Goal: Check status: Check status

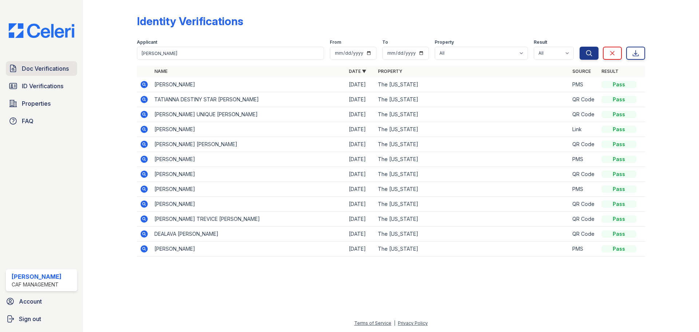
click at [46, 71] on span "Doc Verifications" at bounding box center [45, 68] width 47 height 9
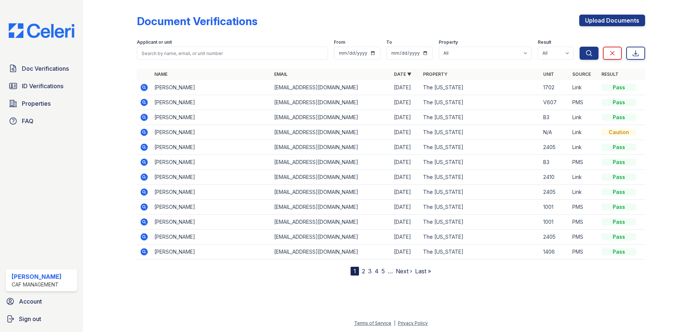
click at [143, 88] on icon at bounding box center [144, 87] width 9 height 9
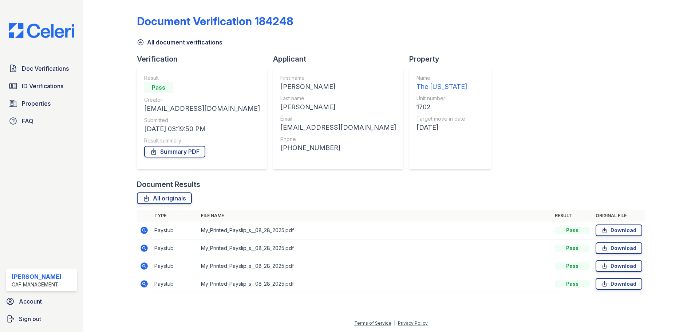
click at [144, 228] on icon at bounding box center [144, 230] width 7 height 7
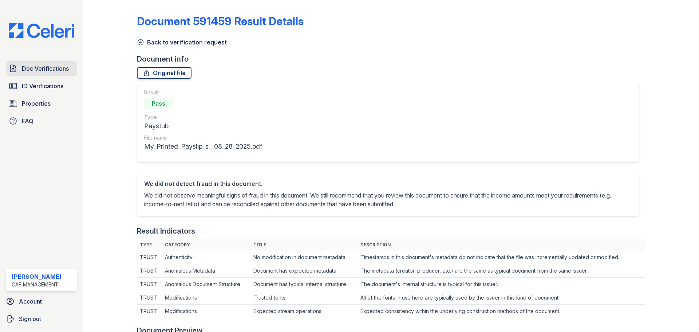
click at [41, 70] on span "Doc Verifications" at bounding box center [45, 68] width 47 height 9
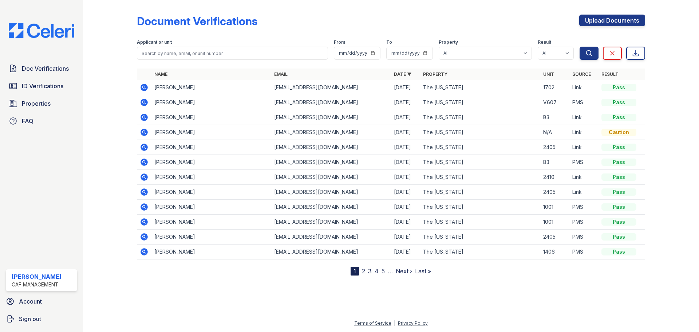
click at [145, 87] on icon at bounding box center [144, 87] width 9 height 9
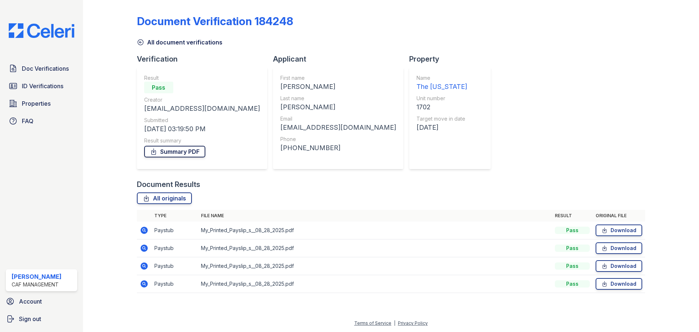
click at [189, 150] on link "Summary PDF" at bounding box center [174, 152] width 61 height 12
click at [144, 231] on icon at bounding box center [144, 230] width 7 height 7
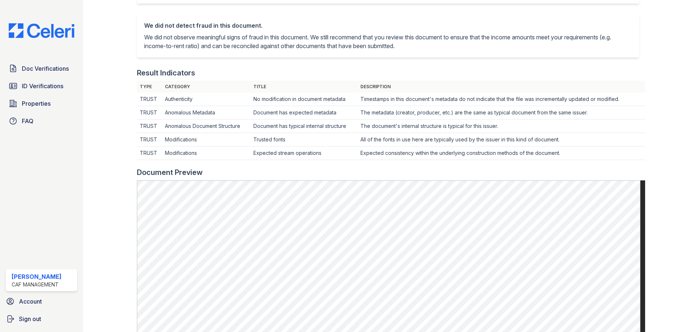
scroll to position [219, 0]
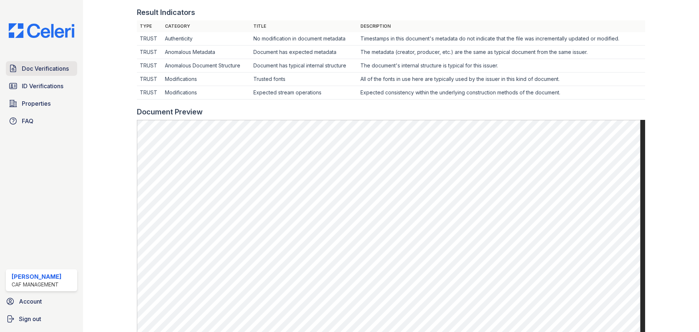
click at [57, 70] on span "Doc Verifications" at bounding box center [45, 68] width 47 height 9
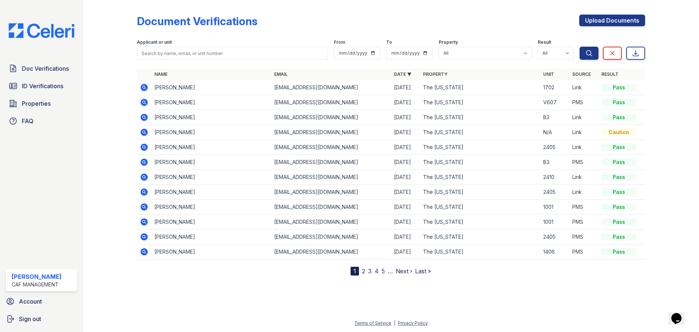
click at [145, 101] on icon at bounding box center [144, 102] width 7 height 7
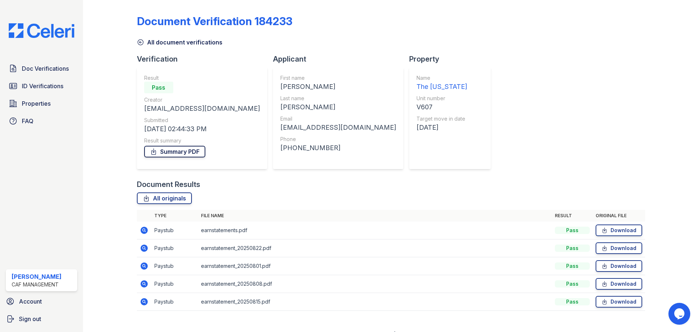
click at [184, 149] on link "Summary PDF" at bounding box center [174, 152] width 61 height 12
click at [190, 153] on link "Summary PDF" at bounding box center [174, 152] width 61 height 12
click at [46, 87] on span "ID Verifications" at bounding box center [43, 86] width 42 height 9
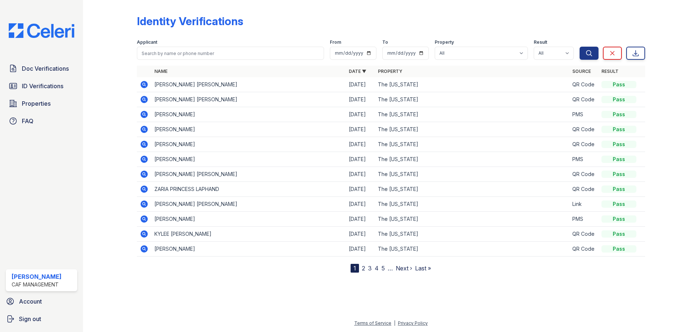
click at [145, 115] on icon at bounding box center [144, 114] width 9 height 9
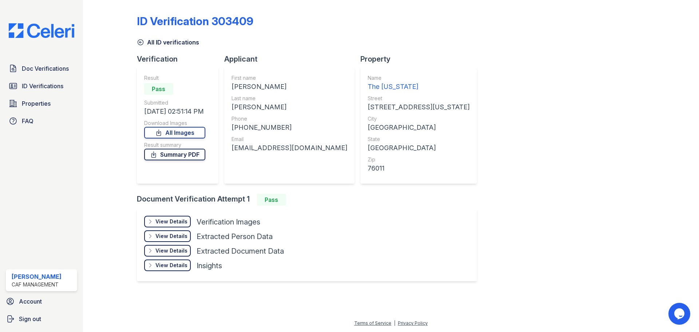
click at [177, 157] on link "Summary PDF" at bounding box center [174, 155] width 61 height 12
click at [52, 71] on span "Doc Verifications" at bounding box center [45, 68] width 47 height 9
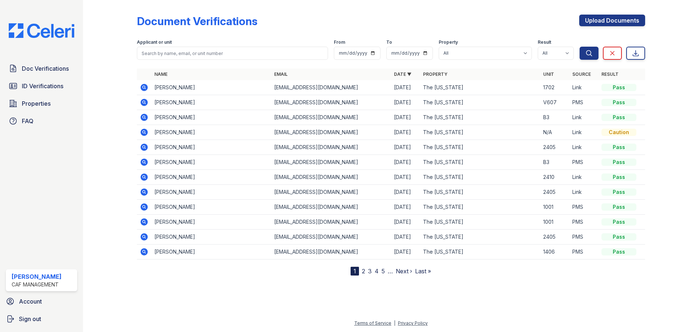
click at [141, 101] on icon at bounding box center [144, 102] width 7 height 7
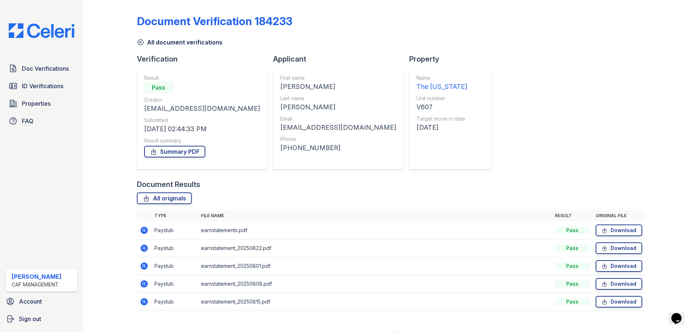
click at [145, 231] on icon at bounding box center [144, 230] width 9 height 9
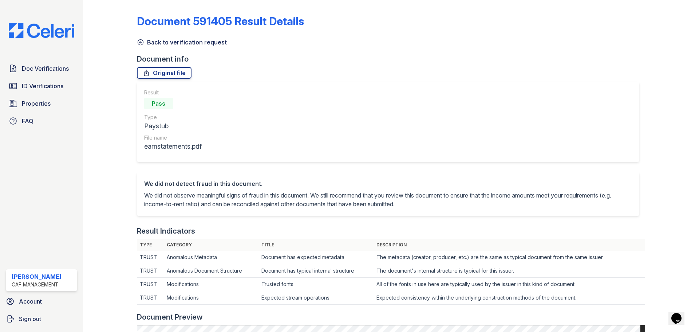
click at [140, 40] on icon at bounding box center [140, 42] width 7 height 7
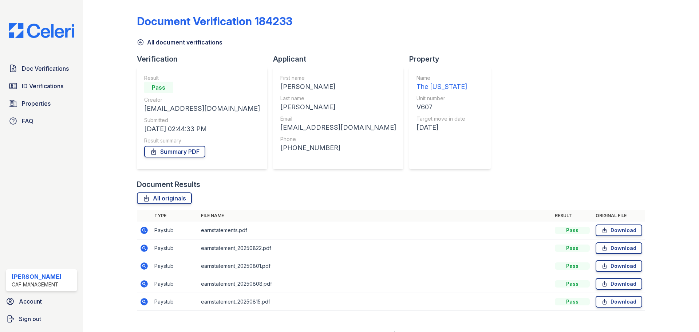
click at [144, 247] on icon at bounding box center [144, 248] width 2 height 2
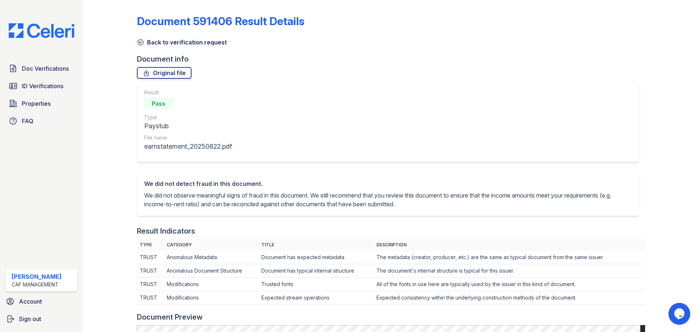
click at [138, 44] on icon at bounding box center [140, 42] width 7 height 7
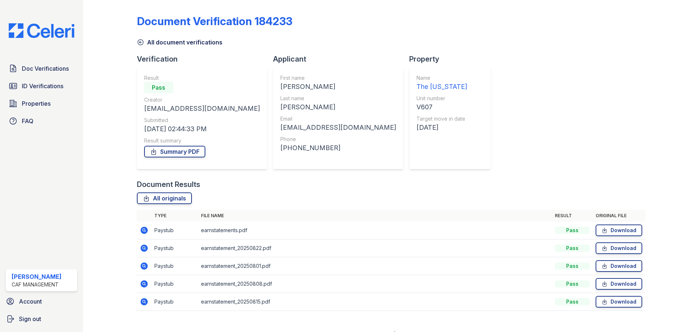
click at [142, 267] on icon at bounding box center [144, 265] width 7 height 7
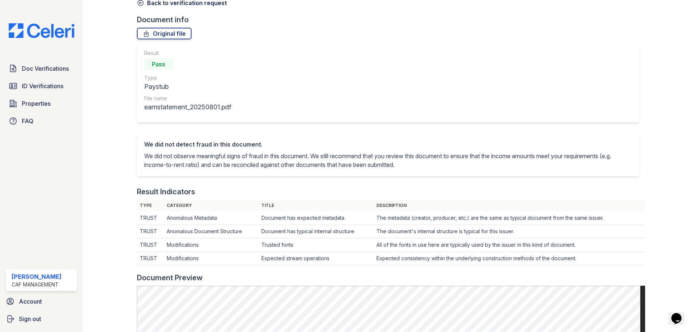
scroll to position [36, 0]
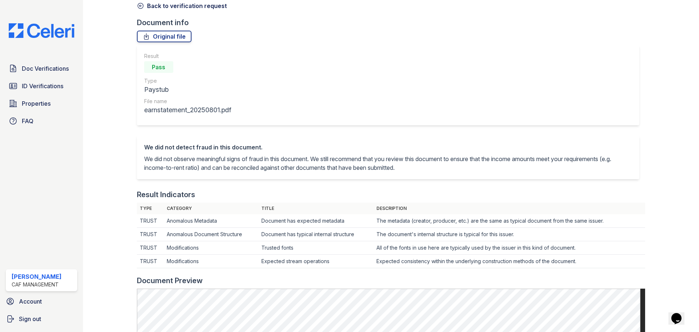
drag, startPoint x: 142, startPoint y: 4, endPoint x: 151, endPoint y: 44, distance: 40.8
click at [142, 4] on icon at bounding box center [140, 5] width 7 height 7
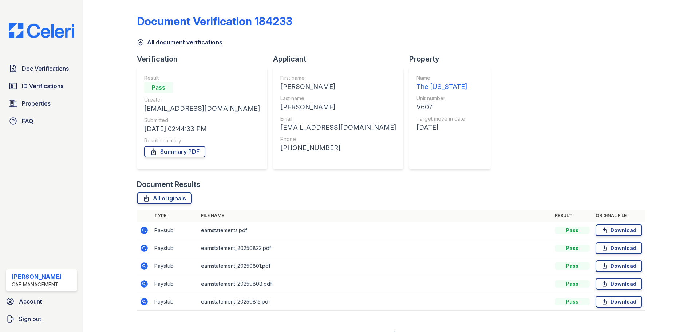
click at [143, 286] on icon at bounding box center [144, 283] width 7 height 7
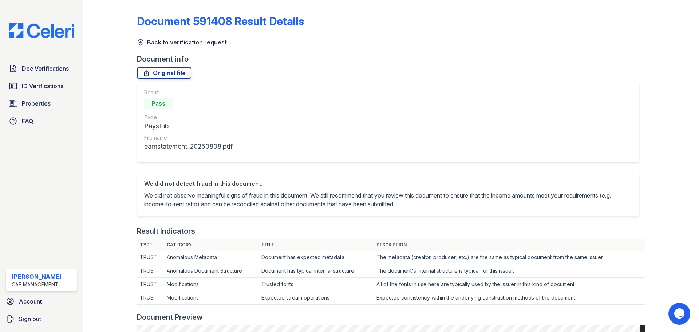
click at [139, 45] on icon at bounding box center [140, 42] width 7 height 7
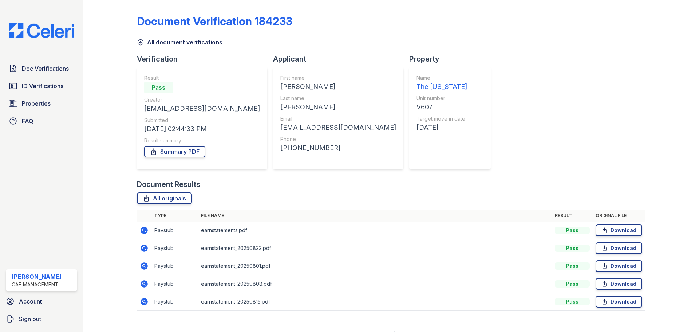
click at [144, 304] on icon at bounding box center [144, 301] width 7 height 7
